Goal: Check status: Check status

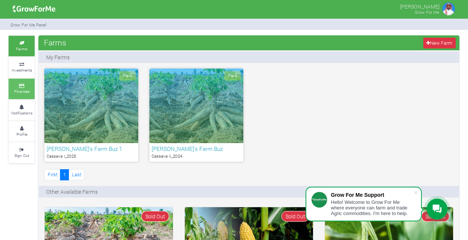
click at [20, 90] on small "Finances" at bounding box center [21, 91] width 15 height 5
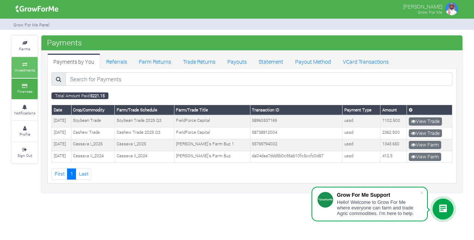
click at [24, 63] on icon at bounding box center [24, 65] width 22 height 4
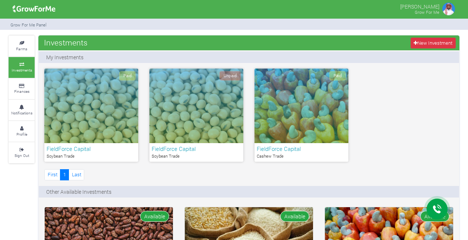
click at [429, 147] on div "Paid FieldForce Capital Soybean Trade Unpaid" at bounding box center [249, 124] width 420 height 113
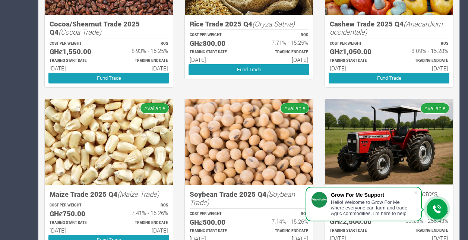
scroll to position [279, 0]
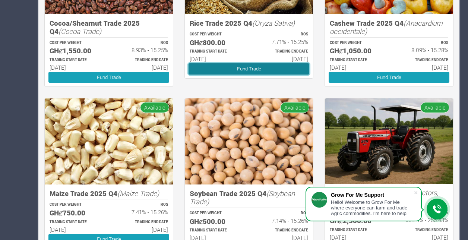
click at [266, 72] on link "Fund Trade" at bounding box center [248, 68] width 121 height 11
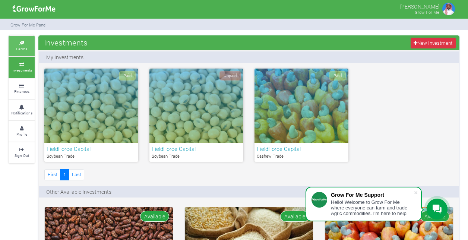
click at [22, 45] on link "Farms" at bounding box center [22, 46] width 26 height 20
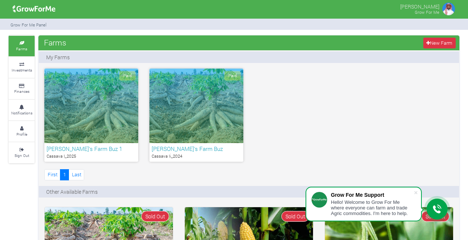
click at [121, 143] on div "Richard's Farm Buz 1 Cassava I_2025" at bounding box center [91, 152] width 94 height 19
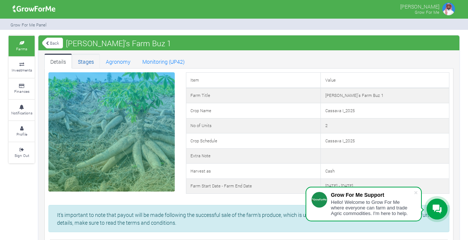
click at [86, 58] on link "Stages" at bounding box center [86, 61] width 28 height 15
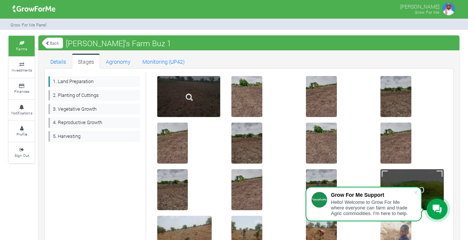
click at [195, 92] on img at bounding box center [189, 97] width 24 height 24
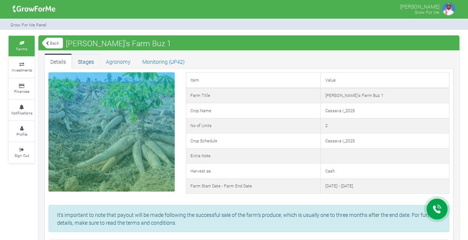
click at [77, 54] on link "Stages" at bounding box center [86, 61] width 28 height 15
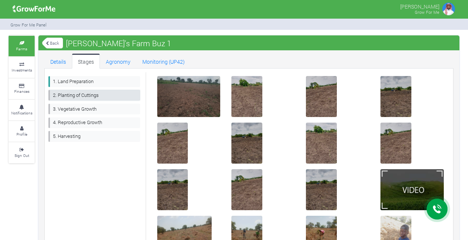
click at [68, 92] on link "2. Planting of Cuttings" at bounding box center [94, 95] width 92 height 11
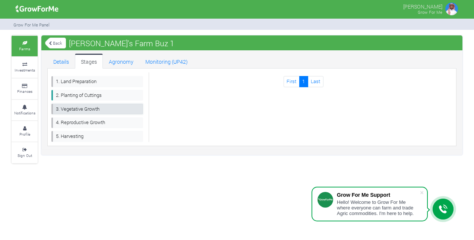
click at [68, 107] on link "3. Vegetative Growth" at bounding box center [97, 108] width 92 height 11
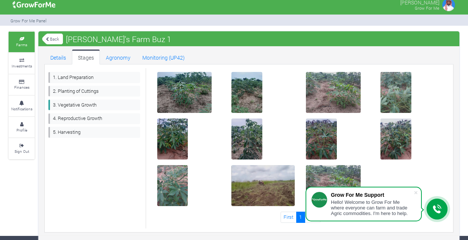
scroll to position [4, 0]
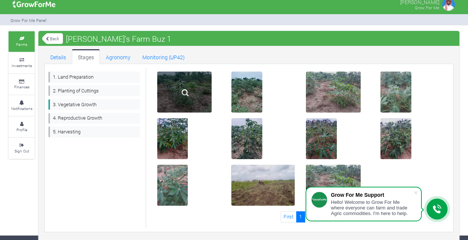
click at [197, 96] on div at bounding box center [184, 91] width 55 height 41
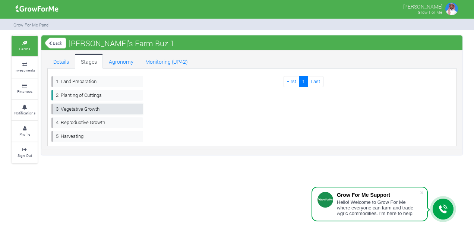
click at [67, 108] on link "3. Vegetative Growth" at bounding box center [97, 108] width 92 height 11
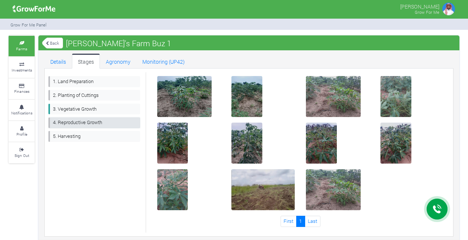
click at [68, 121] on link "4. Reproductive Growth" at bounding box center [94, 122] width 92 height 11
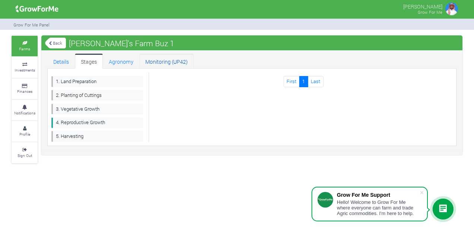
click at [160, 55] on link "Monitoring (UP42)" at bounding box center [166, 61] width 54 height 15
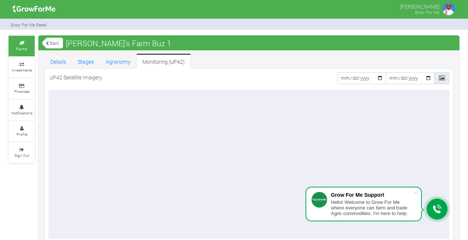
scroll to position [16, 0]
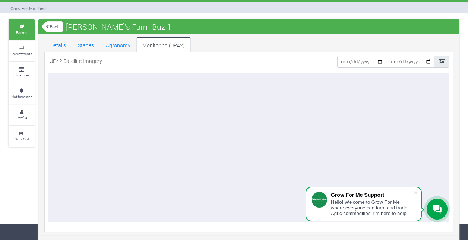
click at [77, 61] on p "UP42 Satellite Imagery" at bounding box center [76, 61] width 52 height 8
click at [74, 59] on p "UP42 Satellite Imagery" at bounding box center [76, 61] width 52 height 8
click at [74, 58] on p "UP42 Satellite Imagery" at bounding box center [76, 61] width 52 height 8
click at [75, 51] on link "Stages" at bounding box center [86, 44] width 28 height 15
click at [71, 58] on p "UP42 Satellite Imagery" at bounding box center [76, 61] width 52 height 8
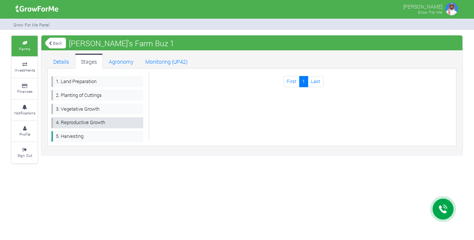
click at [68, 124] on link "4. Reproductive Growth" at bounding box center [97, 122] width 92 height 11
